Goal: Communication & Community: Share content

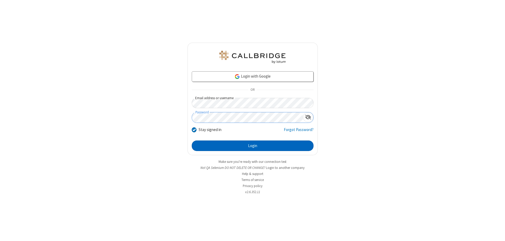
click at [252, 146] on button "Login" at bounding box center [253, 145] width 122 height 11
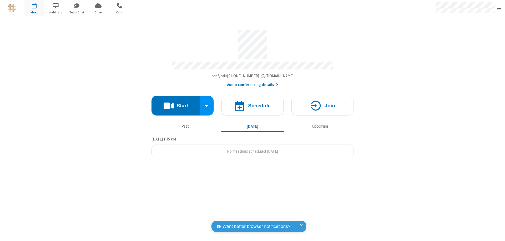
click at [176, 103] on button "Start" at bounding box center [175, 106] width 49 height 20
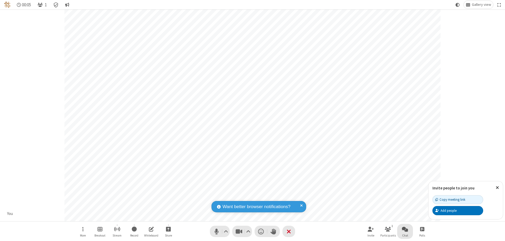
click at [405, 229] on span "Open chat" at bounding box center [405, 228] width 6 height 7
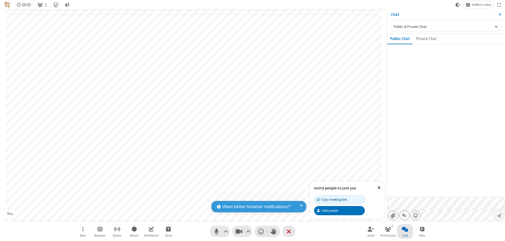
type input "C:\fakepath\doc_test.docx"
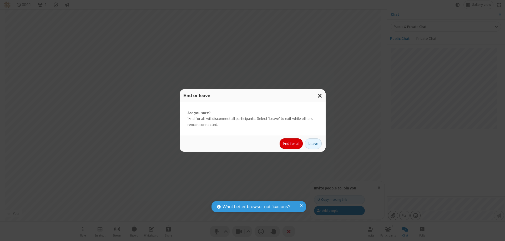
click at [291, 143] on button "End for all" at bounding box center [290, 143] width 23 height 11
